Goal: Information Seeking & Learning: Learn about a topic

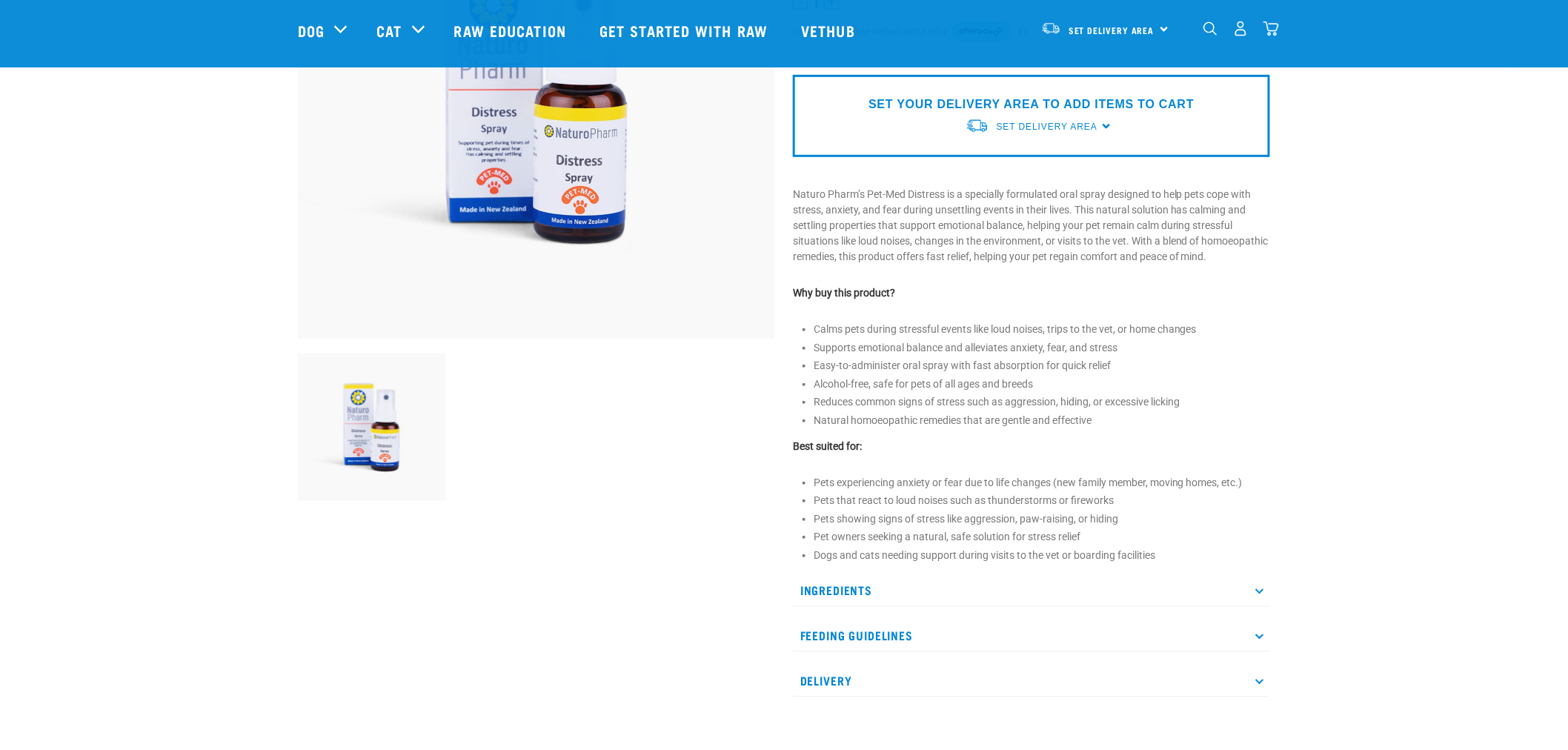
scroll to position [329, 0]
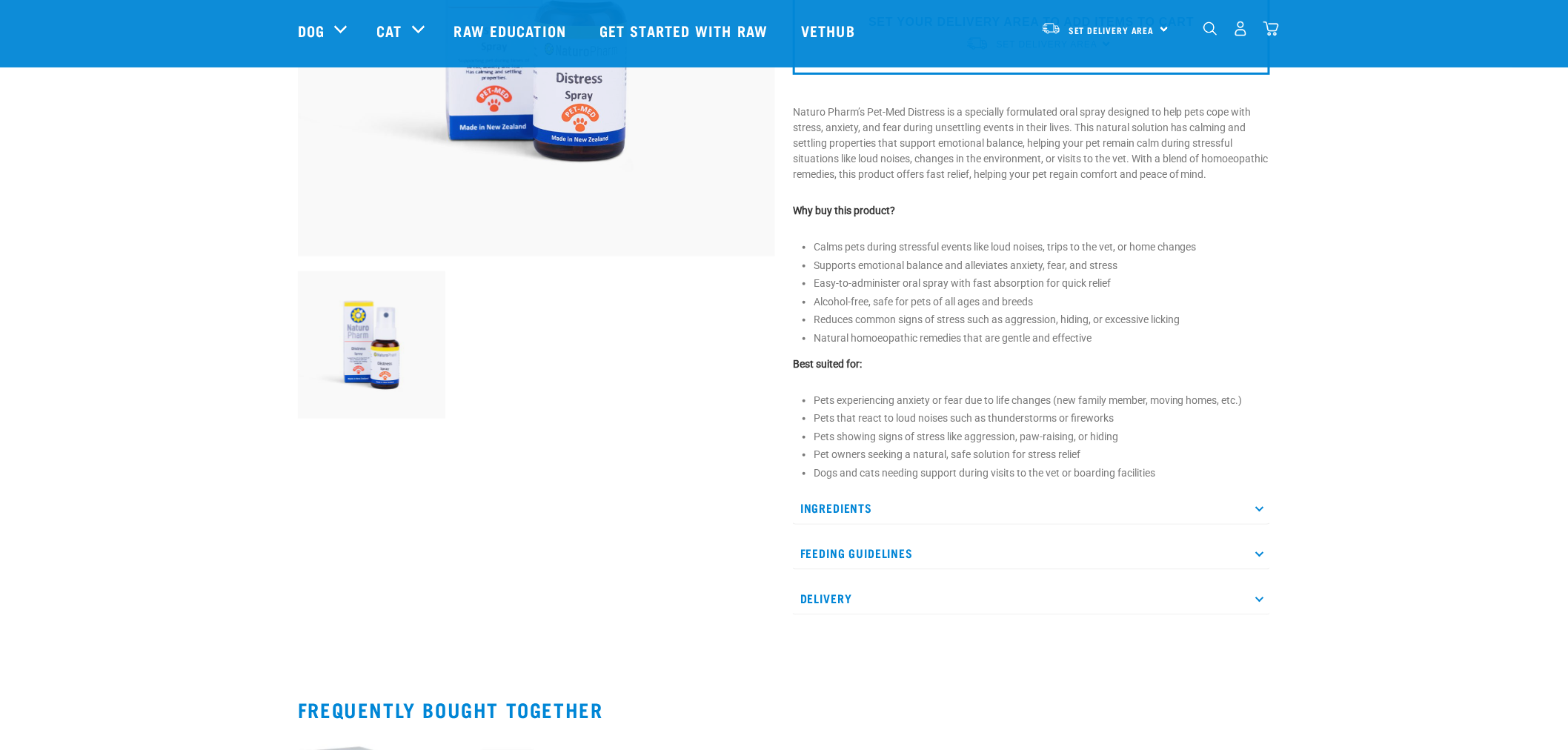
click at [897, 592] on div "Ingredients Pet-Med Distress contains the following homoeopathic remedies in an…" at bounding box center [1031, 553] width 477 height 123
click at [894, 561] on p "Feeding Guidelines" at bounding box center [1031, 553] width 477 height 33
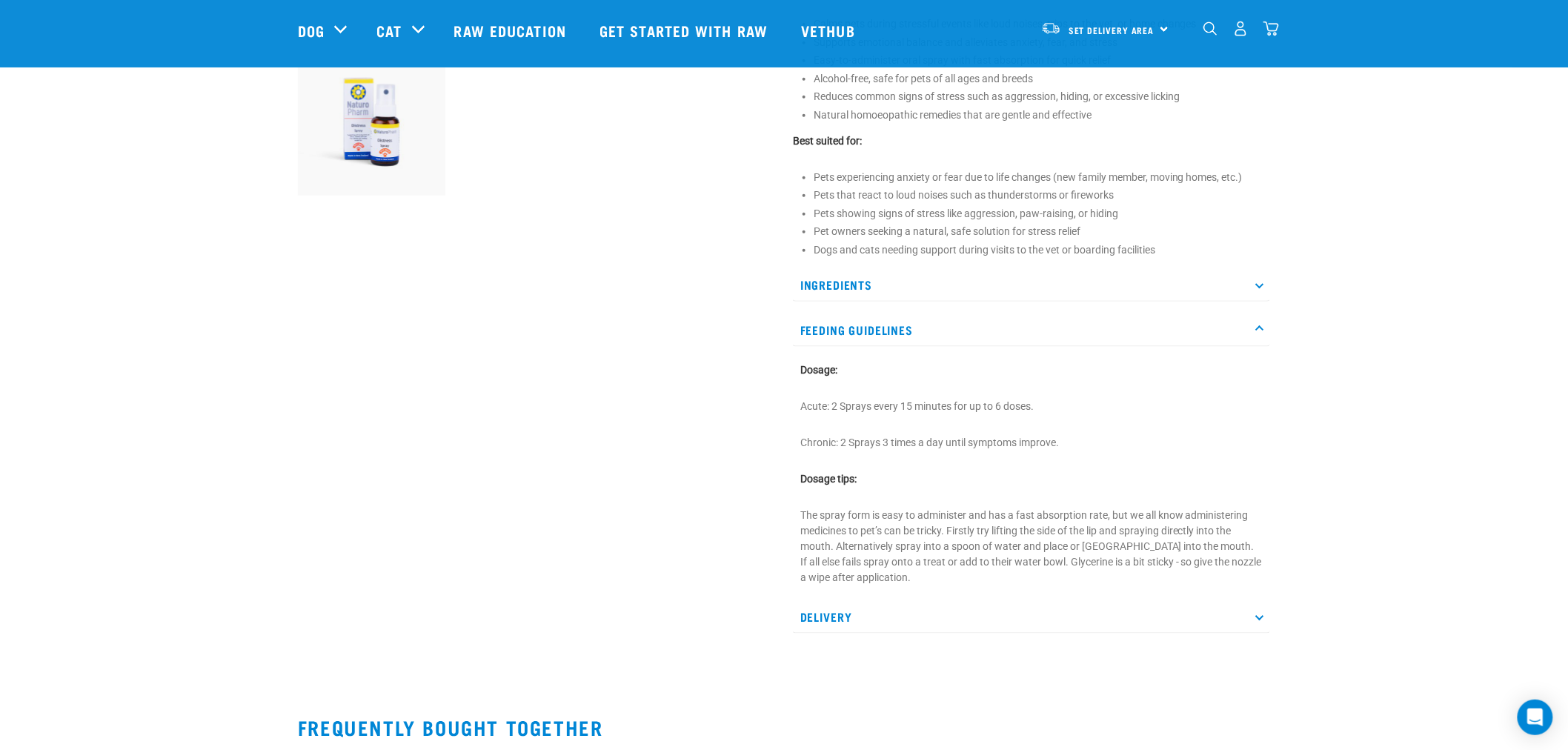
scroll to position [576, 0]
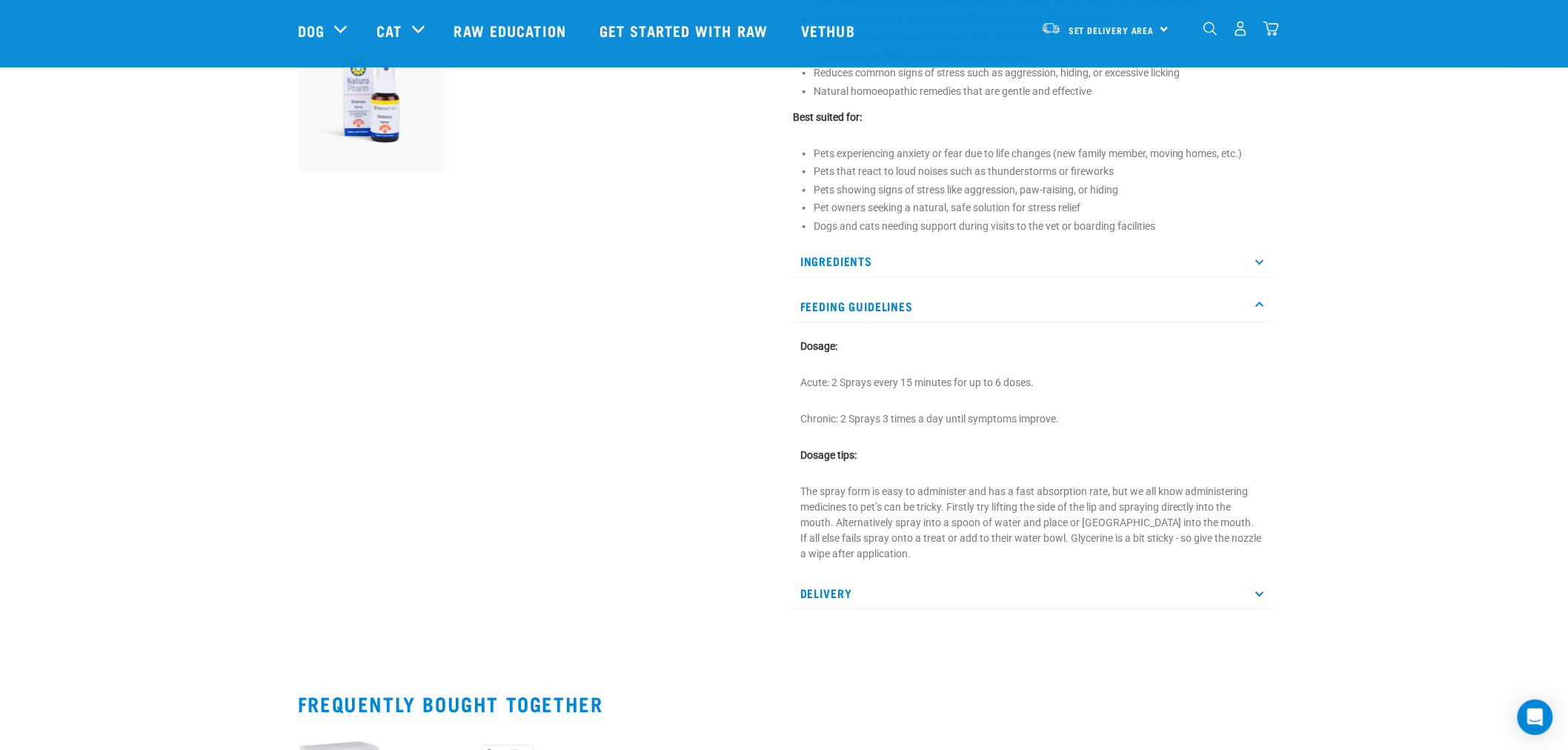
click at [920, 549] on p "The spray form is easy to administer and has a fast absorption rate, but we all…" at bounding box center [1030, 522] width 462 height 78
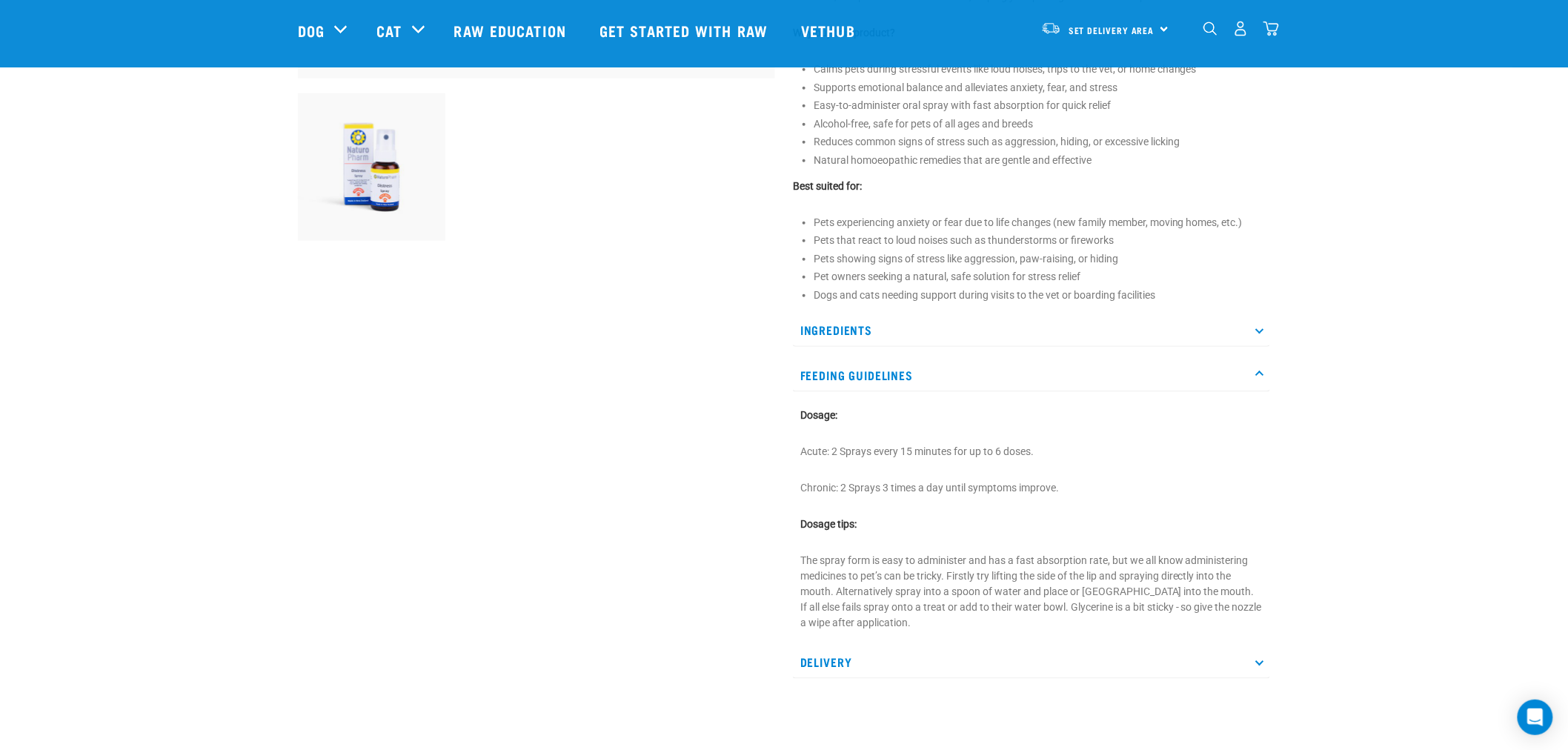
scroll to position [411, 0]
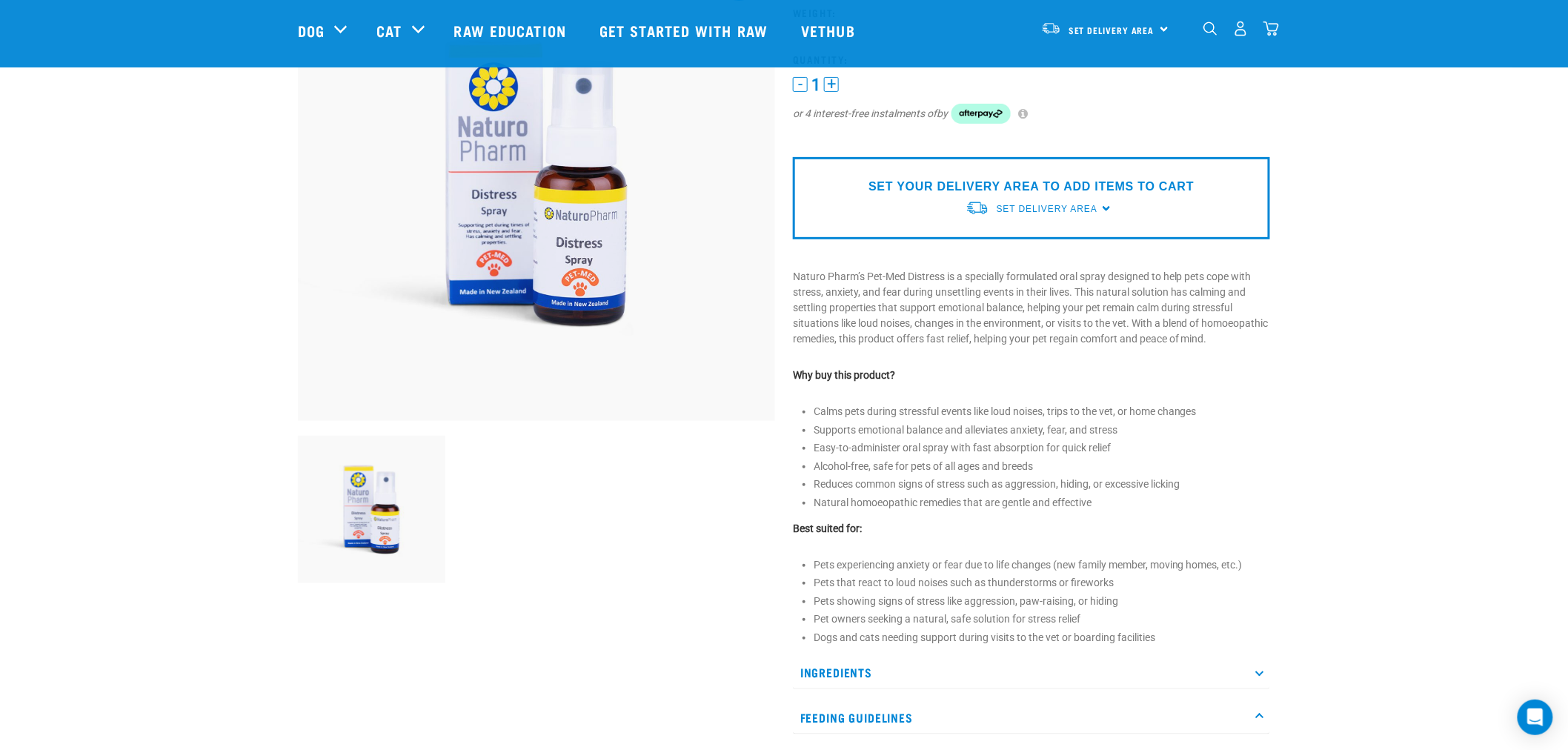
click at [1179, 456] on li "Easy-to-administer oral spray with fast absorption for quick relief" at bounding box center [1042, 448] width 457 height 15
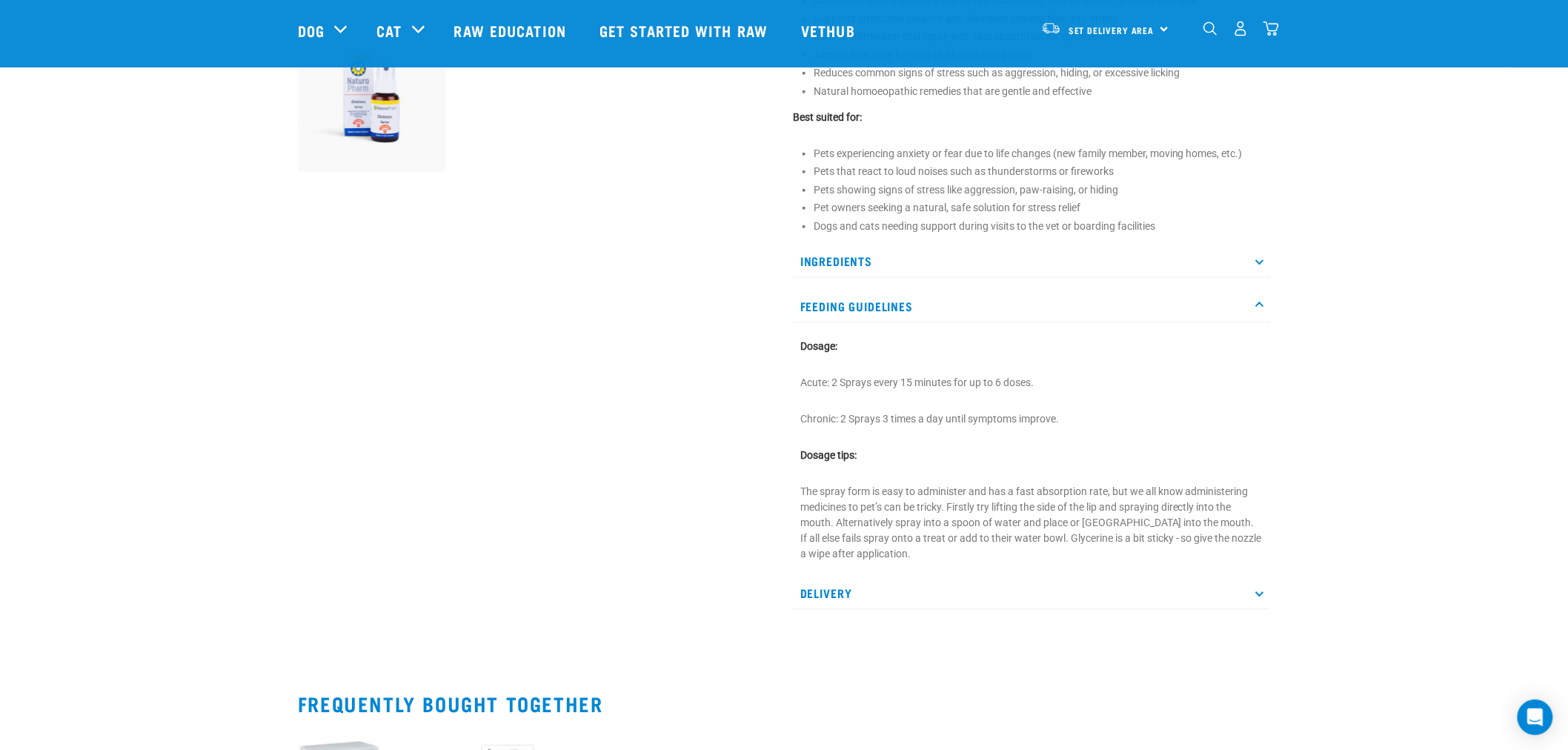
click at [1113, 480] on section "Dosage: Acute: 2 Sprays every 15 minutes for up to 6 doses. Chronic: 2 Sprays 3…" at bounding box center [1030, 450] width 462 height 223
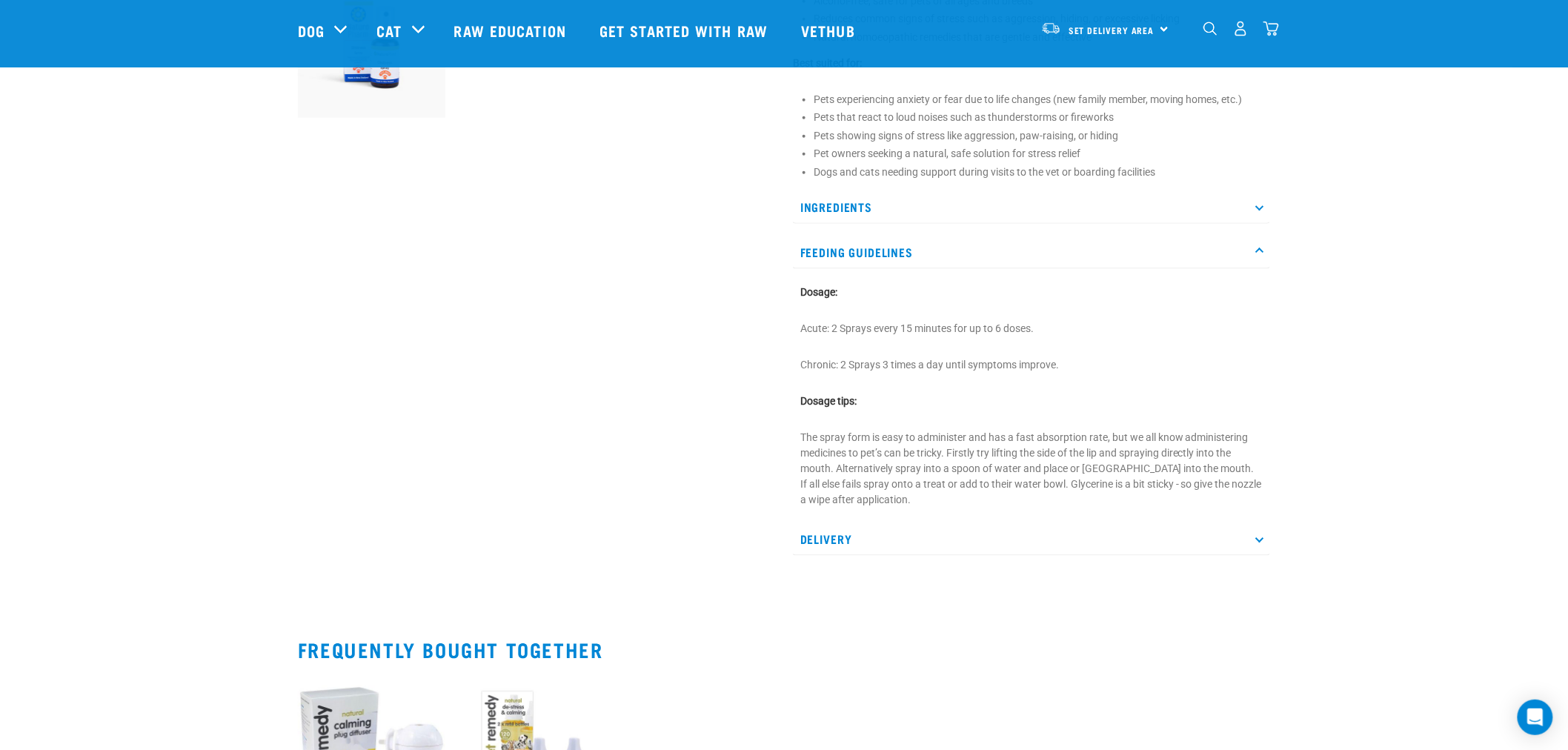
scroll to position [658, 0]
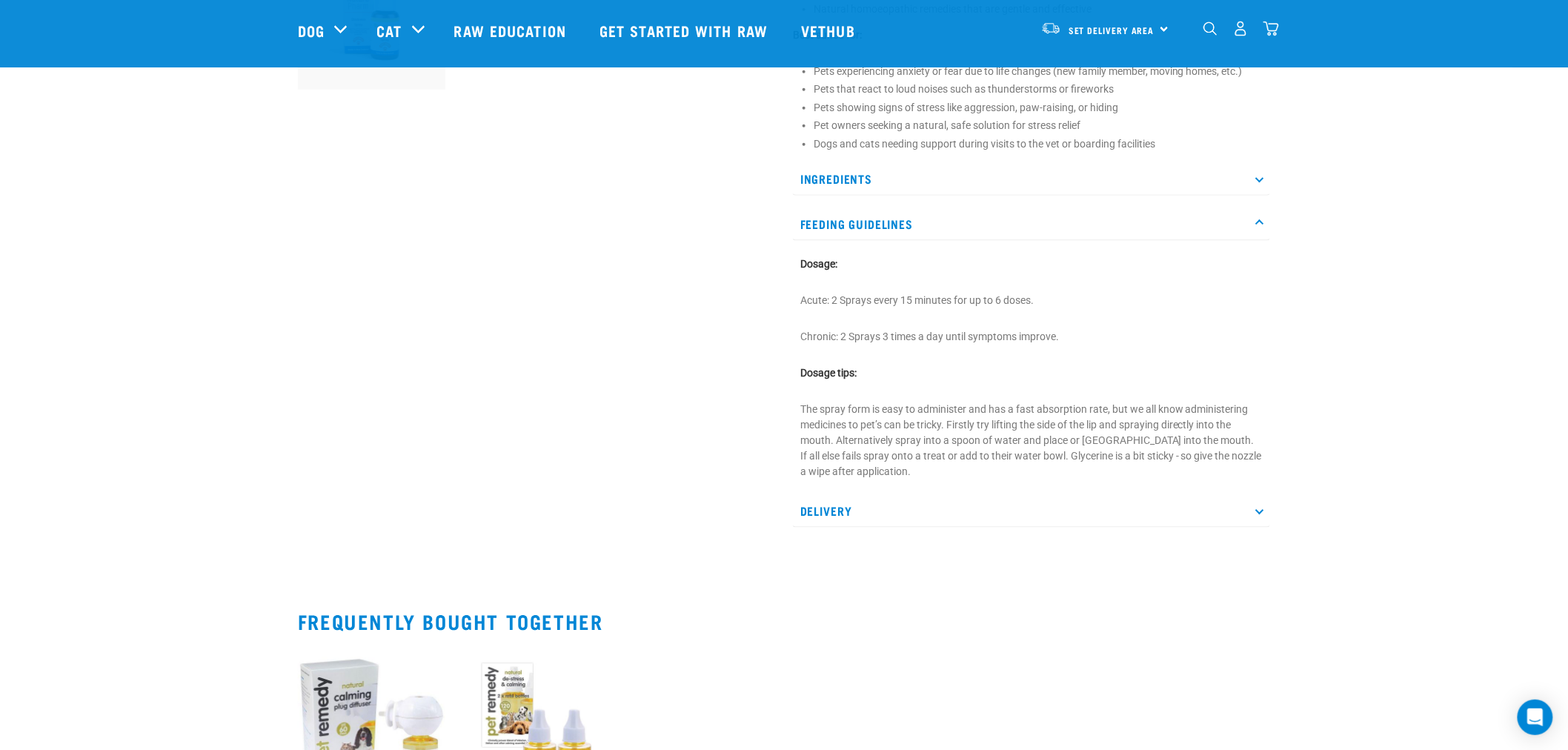
click at [949, 502] on div "Ingredients Pet-Med Distress contains the following homoeopathic remedies in an…" at bounding box center [1031, 345] width 477 height 366
click at [947, 519] on p "Delivery" at bounding box center [1031, 511] width 477 height 33
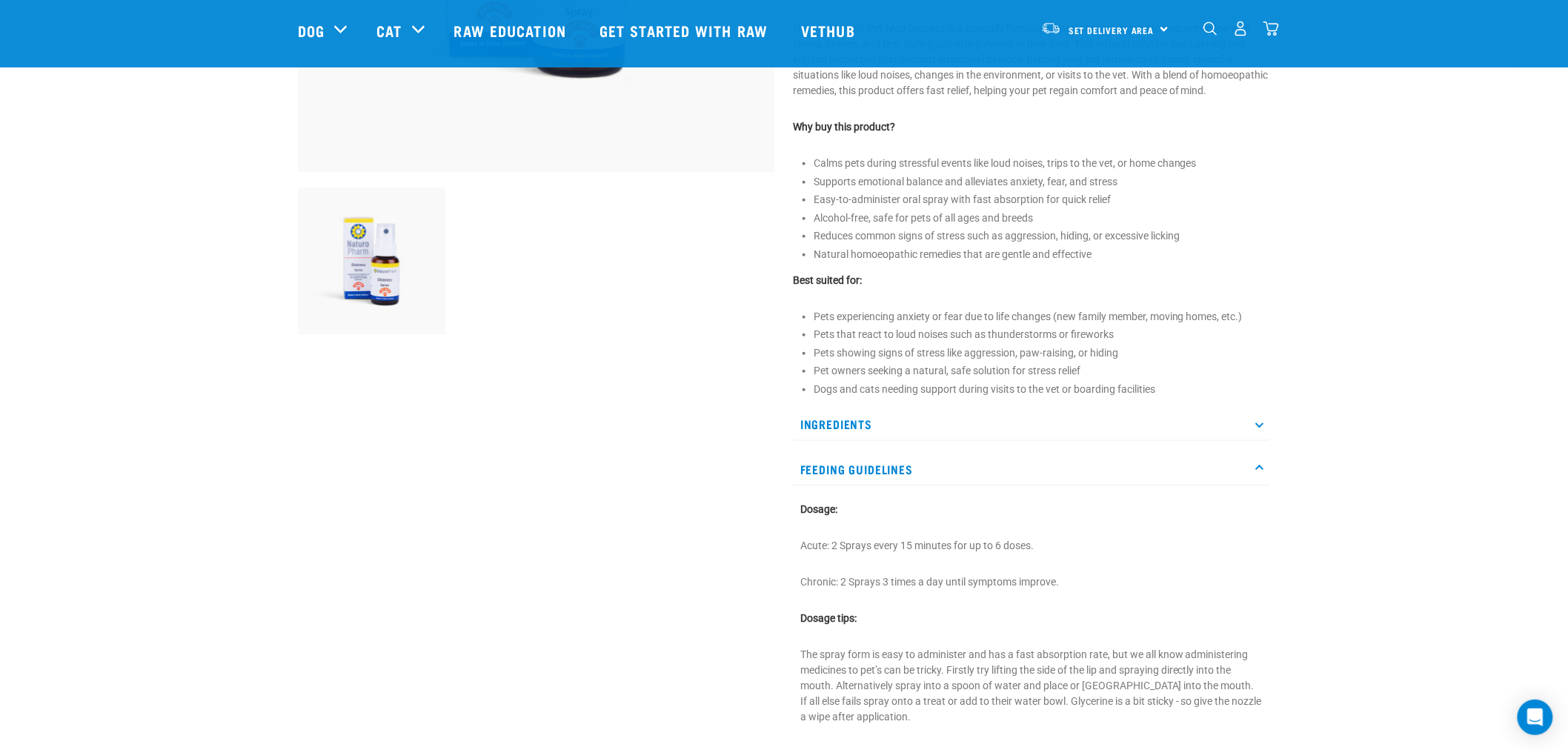
scroll to position [247, 0]
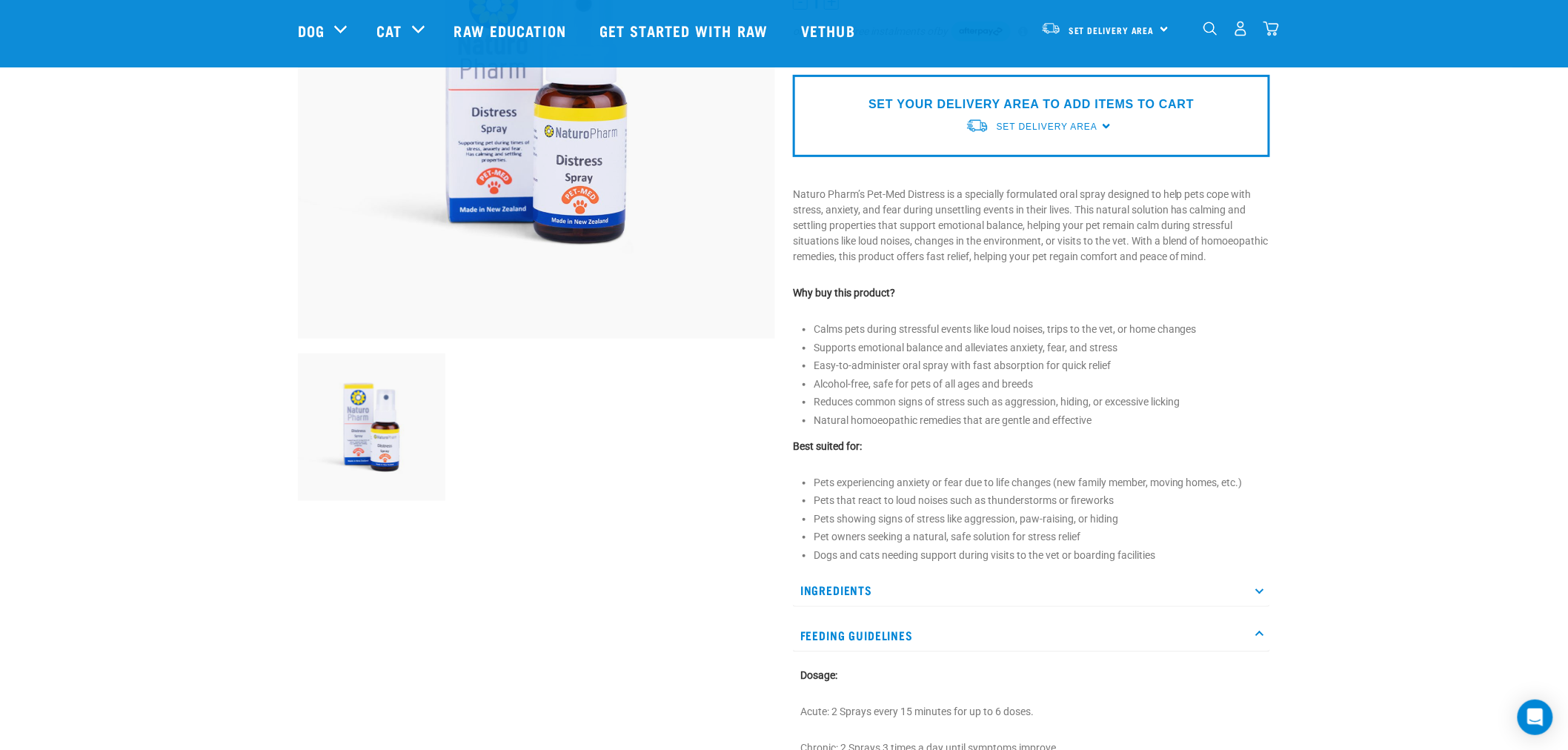
click at [1305, 403] on div "Start your pet’s raw journey [DATE] – take our quick pet questionnaire. Deliver…" at bounding box center [784, 527] width 1556 height 1549
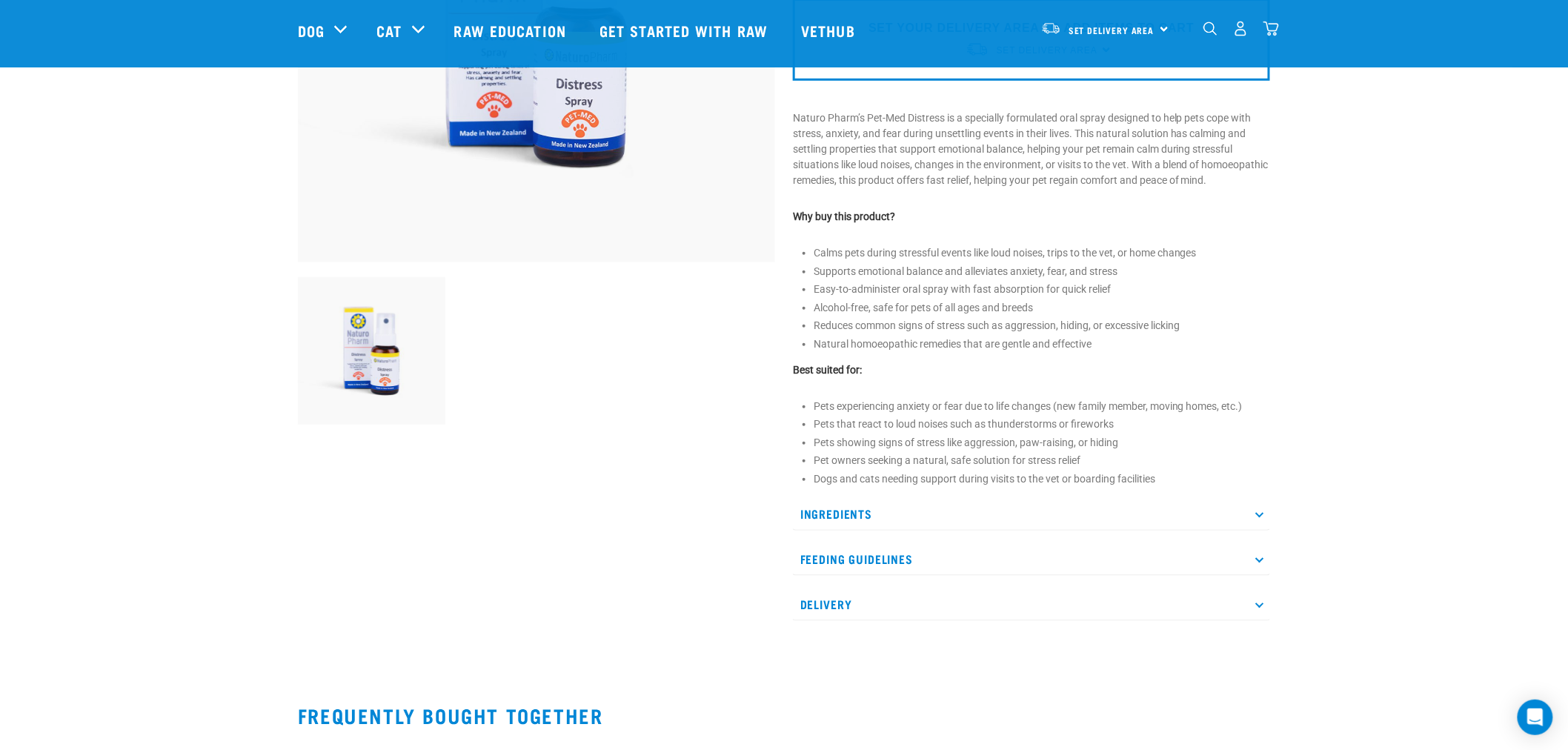
scroll to position [494, 0]
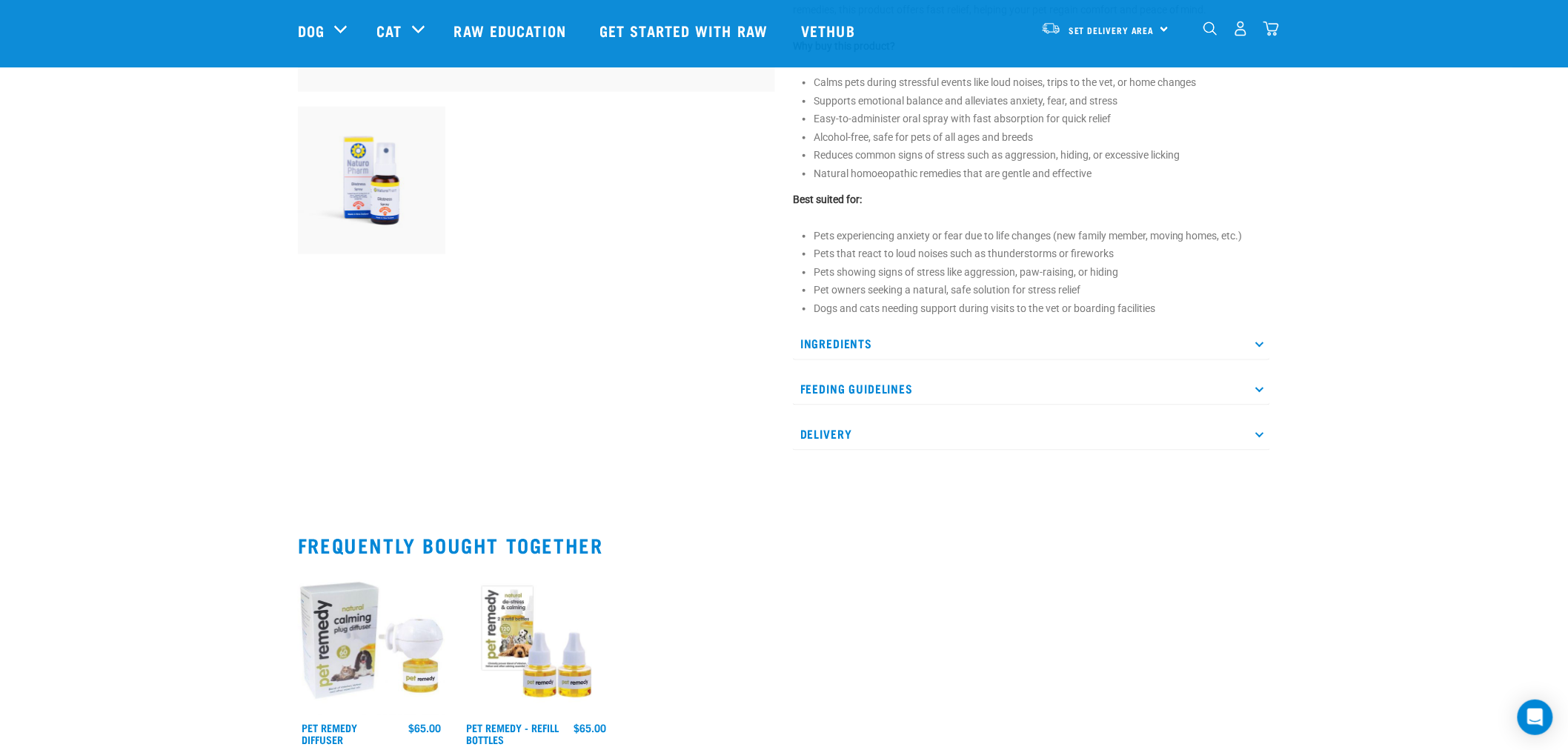
click at [906, 356] on p "Ingredients" at bounding box center [1031, 343] width 477 height 33
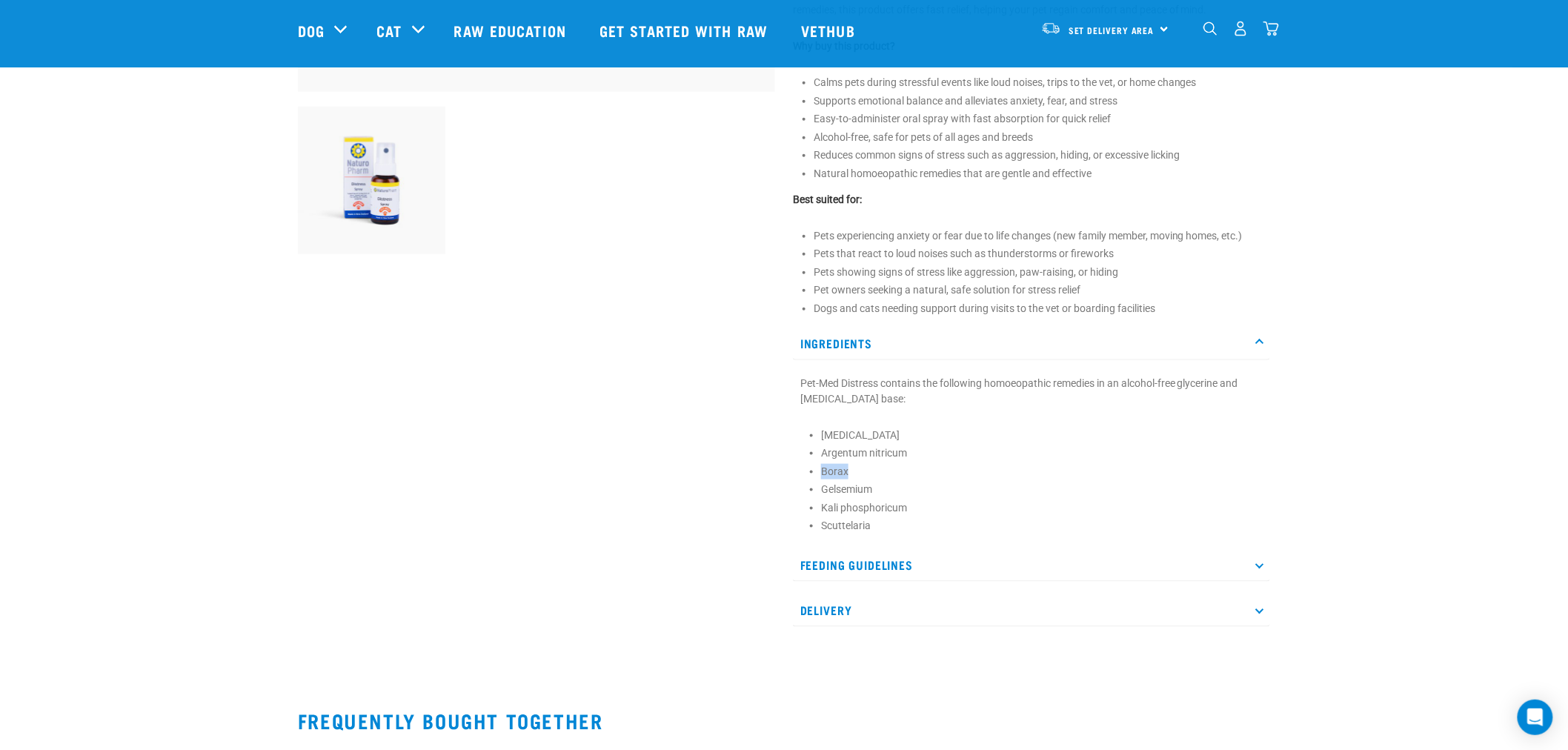
drag, startPoint x: 854, startPoint y: 482, endPoint x: 959, endPoint y: 467, distance: 106.1
click at [795, 486] on div "Pet-Med Distress contains the following homoeopathic remedies in an alcohol-fre…" at bounding box center [1031, 454] width 477 height 174
click at [959, 461] on li "Argentum nitricum" at bounding box center [1041, 453] width 442 height 15
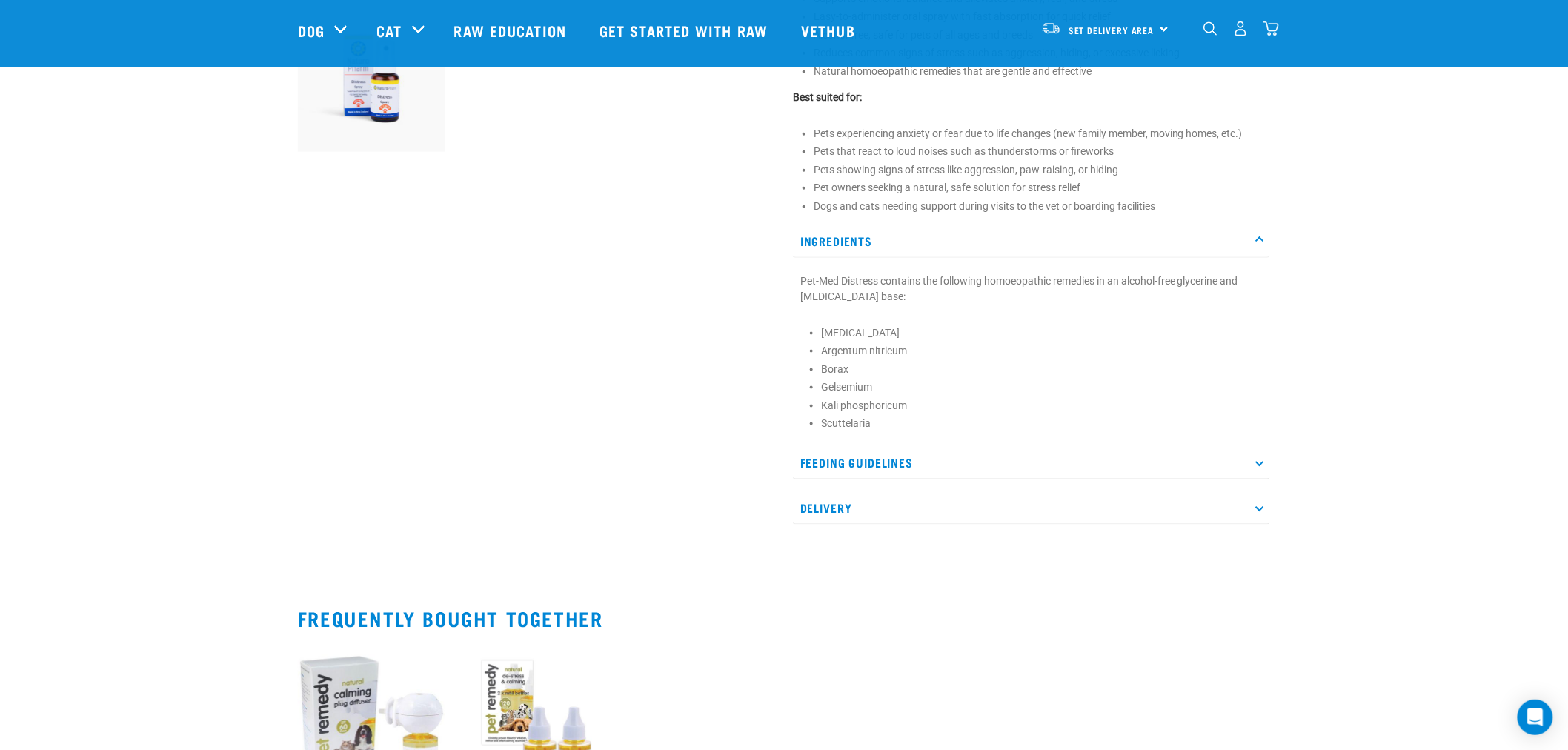
scroll to position [823, 0]
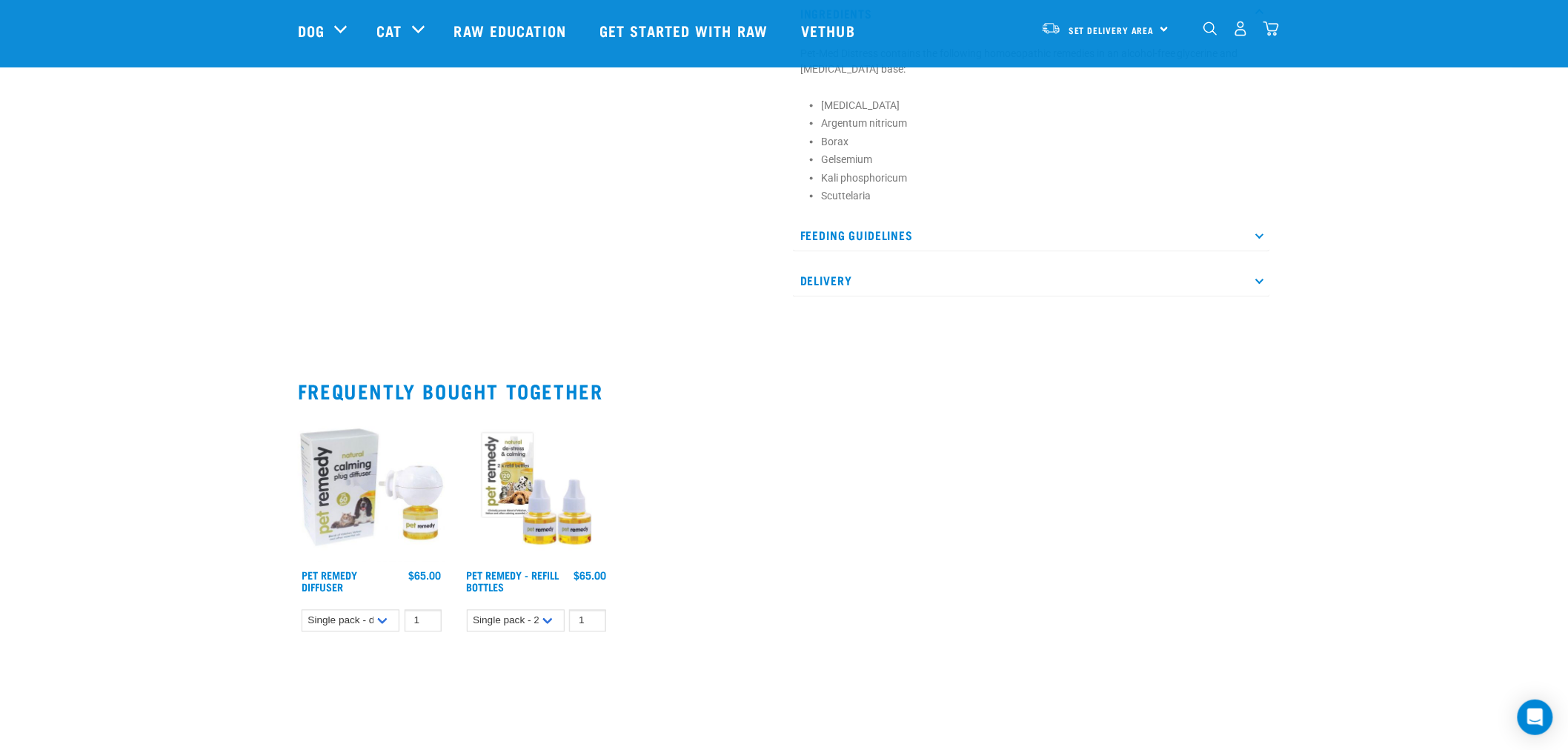
click at [960, 282] on p "Delivery" at bounding box center [1031, 280] width 477 height 33
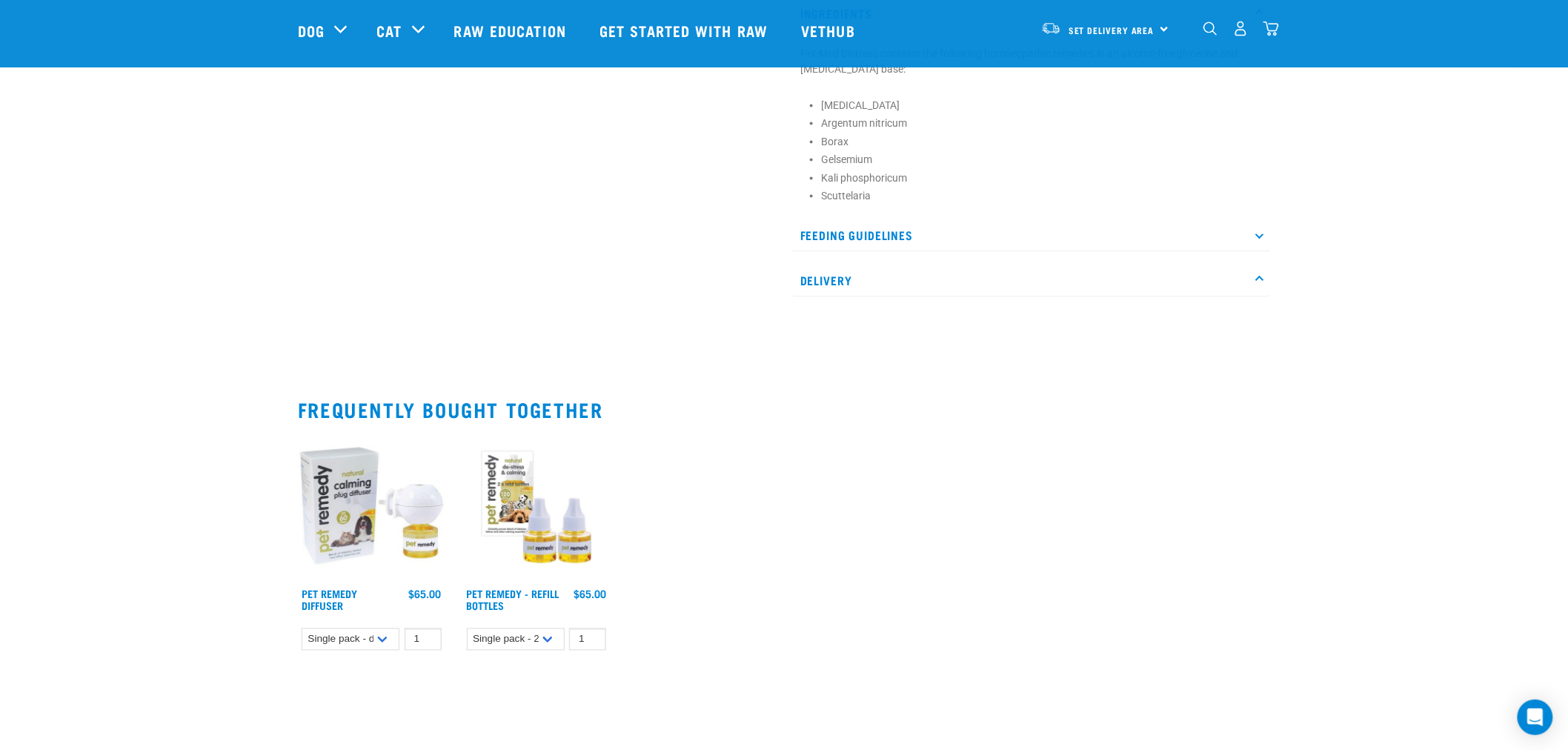
click at [957, 246] on p "Feeding Guidelines" at bounding box center [1031, 235] width 477 height 33
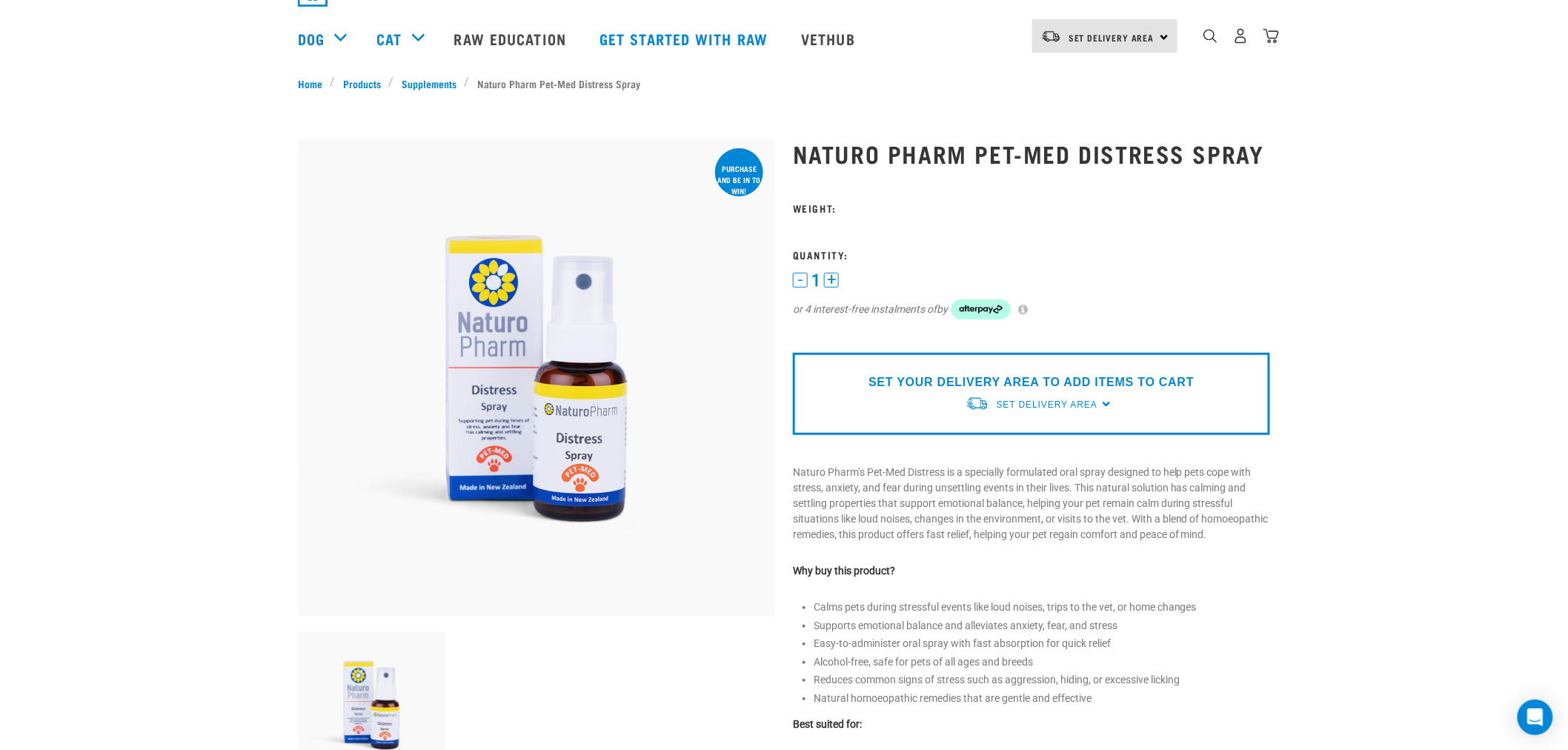
scroll to position [0, 0]
